Goal: Use online tool/utility: Utilize a website feature to perform a specific function

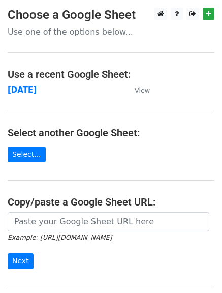
click at [27, 90] on strong "[DATE]" at bounding box center [22, 90] width 29 height 9
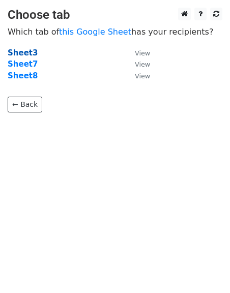
click at [25, 54] on strong "Sheet3" at bounding box center [23, 52] width 30 height 9
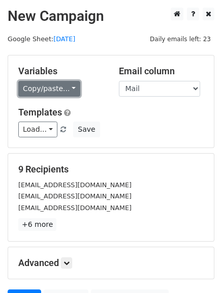
click at [72, 86] on link "Copy/paste..." at bounding box center [49, 89] width 62 height 16
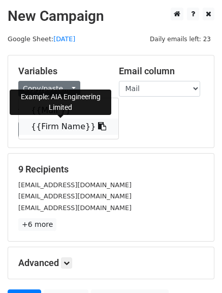
click at [93, 130] on link "{{Firm Name}}" at bounding box center [69, 127] width 100 height 16
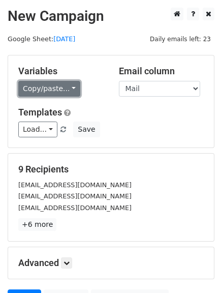
click at [71, 85] on link "Copy/paste..." at bounding box center [49, 89] width 62 height 16
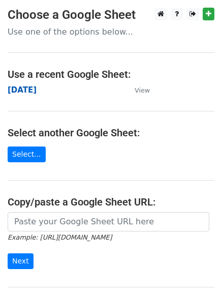
click at [22, 87] on strong "monday" at bounding box center [22, 90] width 29 height 9
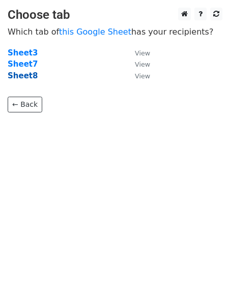
click at [27, 78] on strong "Sheet8" at bounding box center [23, 75] width 30 height 9
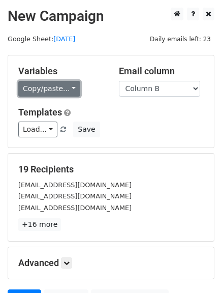
click at [69, 92] on link "Copy/paste..." at bounding box center [49, 89] width 62 height 16
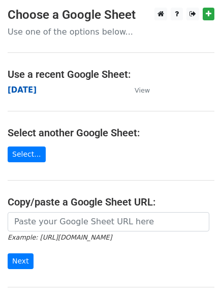
click at [25, 89] on strong "[DATE]" at bounding box center [22, 90] width 29 height 9
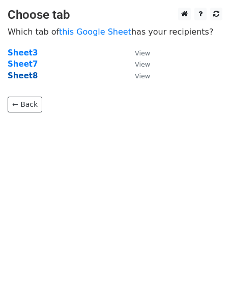
click at [20, 74] on strong "Sheet8" at bounding box center [23, 75] width 30 height 9
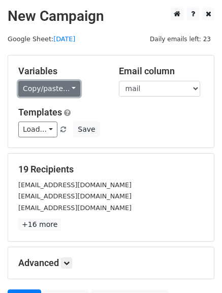
click at [69, 87] on link "Copy/paste..." at bounding box center [49, 89] width 62 height 16
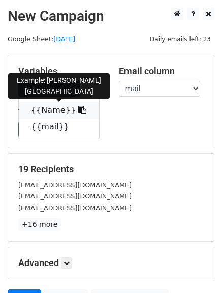
click at [78, 110] on icon at bounding box center [82, 110] width 8 height 8
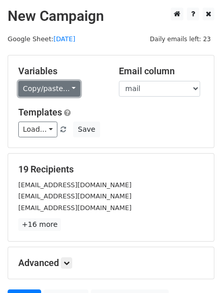
click at [70, 87] on link "Copy/paste..." at bounding box center [49, 89] width 62 height 16
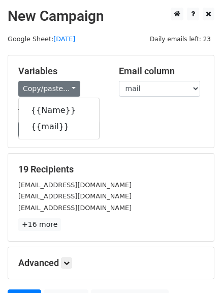
click at [134, 135] on div "Load... No templates saved Save" at bounding box center [111, 130] width 201 height 16
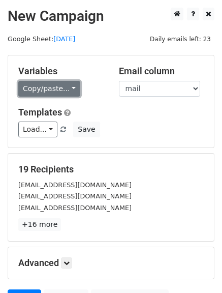
click at [68, 88] on link "Copy/paste..." at bounding box center [49, 89] width 62 height 16
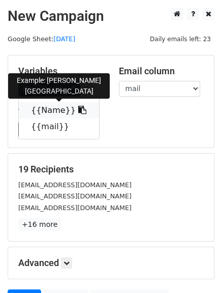
click at [78, 111] on icon at bounding box center [82, 110] width 8 height 8
